Goal: Learn about a topic: Learn about a topic

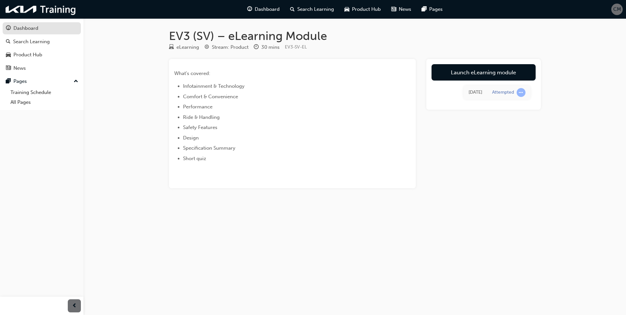
click at [29, 30] on div "Dashboard" at bounding box center [25, 29] width 25 height 8
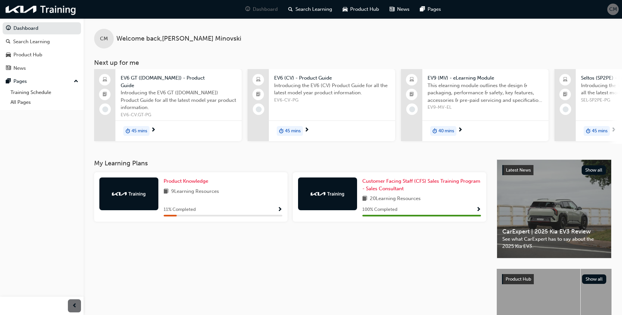
click at [208, 183] on div "Product Knowledge 9 Learning Resources 11 % Completed" at bounding box center [222, 197] width 119 height 39
click at [277, 208] on span "Show Progress" at bounding box center [279, 210] width 5 height 6
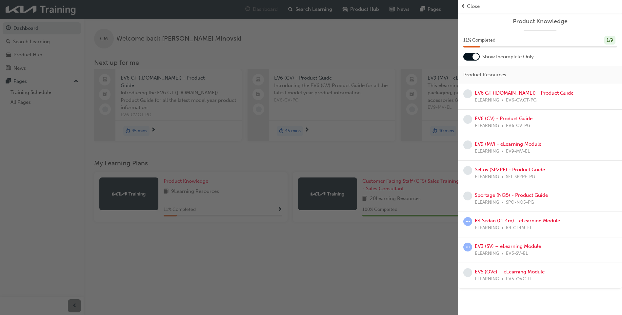
scroll to position [33, 0]
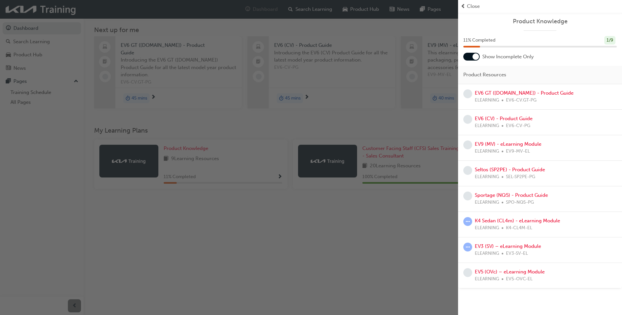
click at [242, 257] on div "button" at bounding box center [229, 157] width 458 height 315
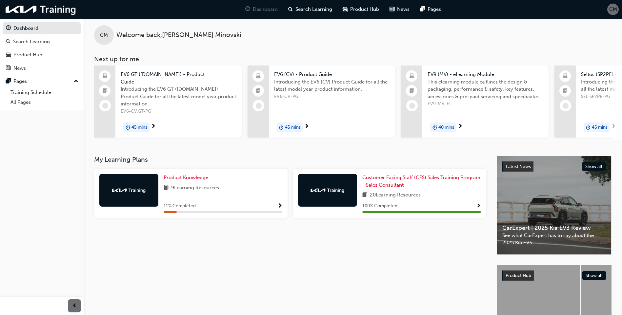
scroll to position [0, 0]
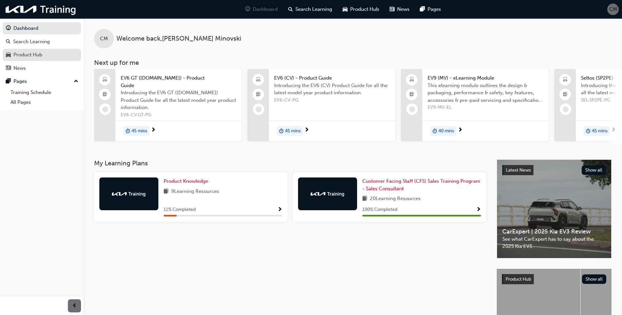
click at [23, 52] on div "Product Hub" at bounding box center [27, 55] width 29 height 8
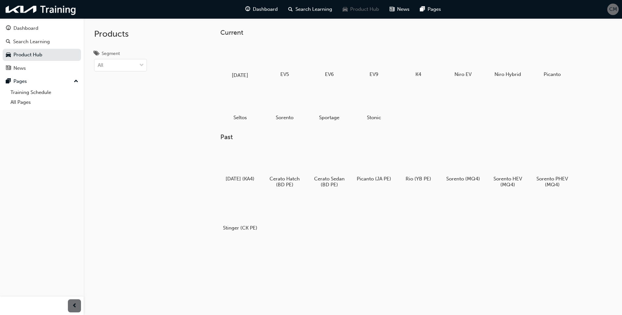
click at [245, 62] on div at bounding box center [240, 56] width 36 height 26
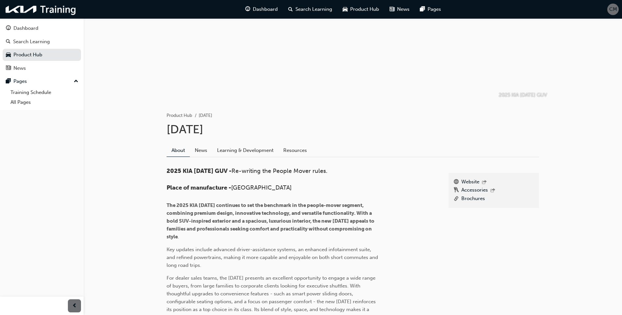
scroll to position [66, 0]
